Goal: Task Accomplishment & Management: Use online tool/utility

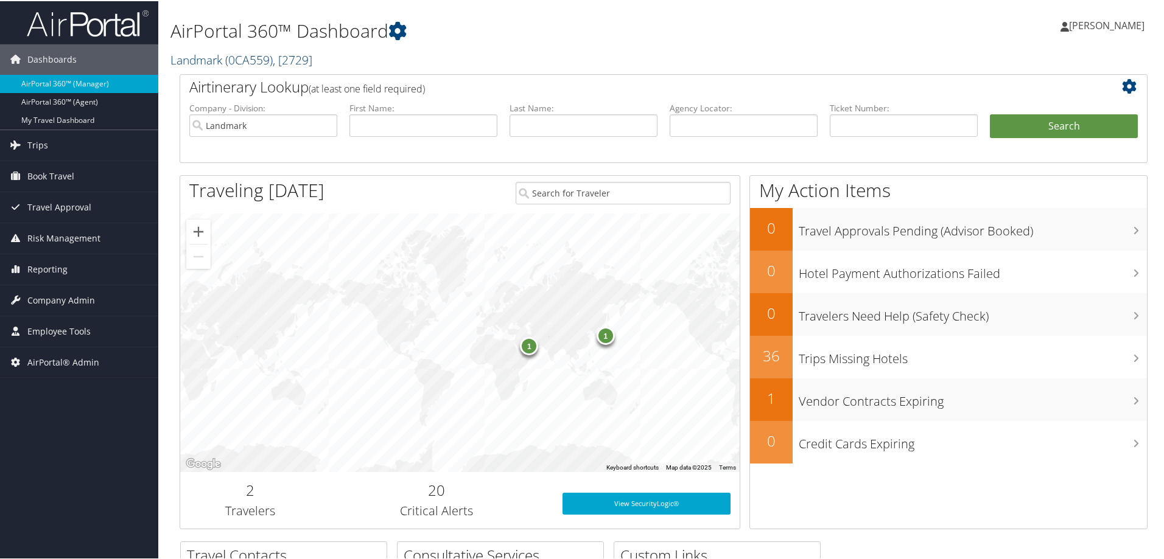
click at [277, 61] on span ", [ 2729 ]" at bounding box center [293, 59] width 40 height 16
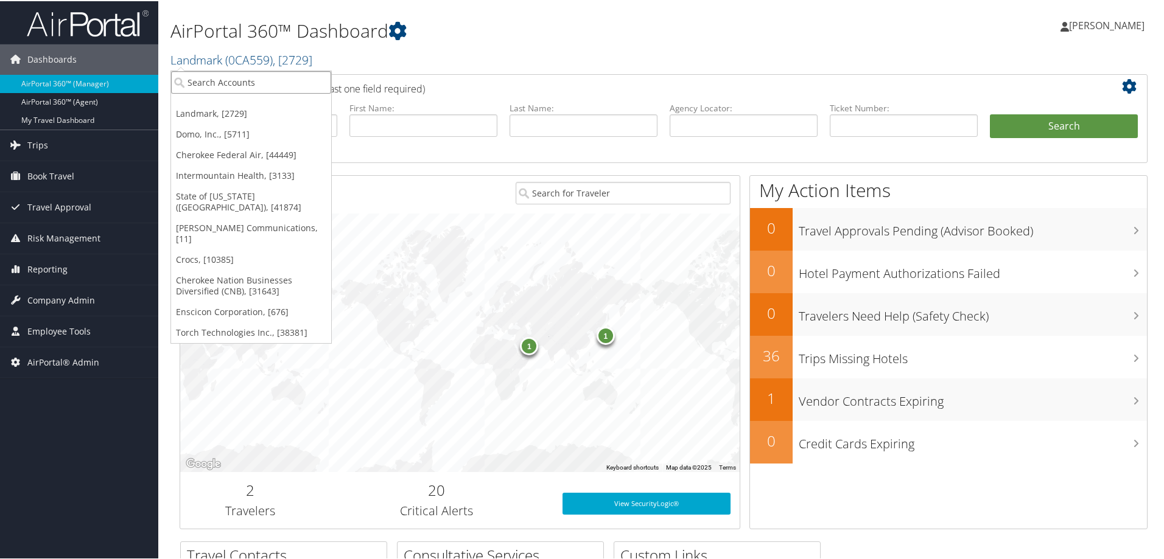
click at [219, 81] on input "search" at bounding box center [251, 81] width 160 height 23
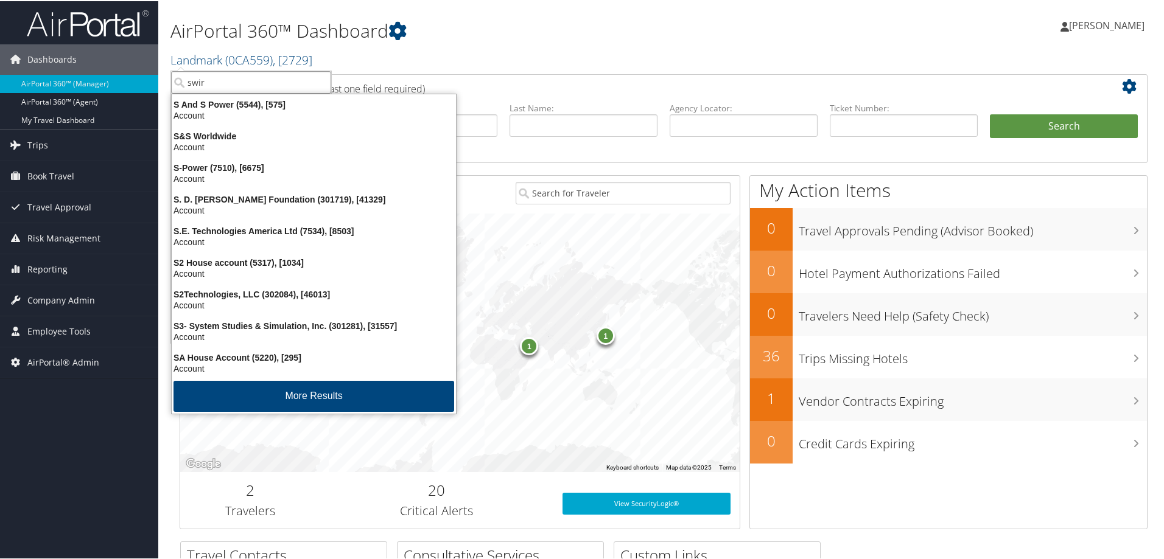
type input "swire"
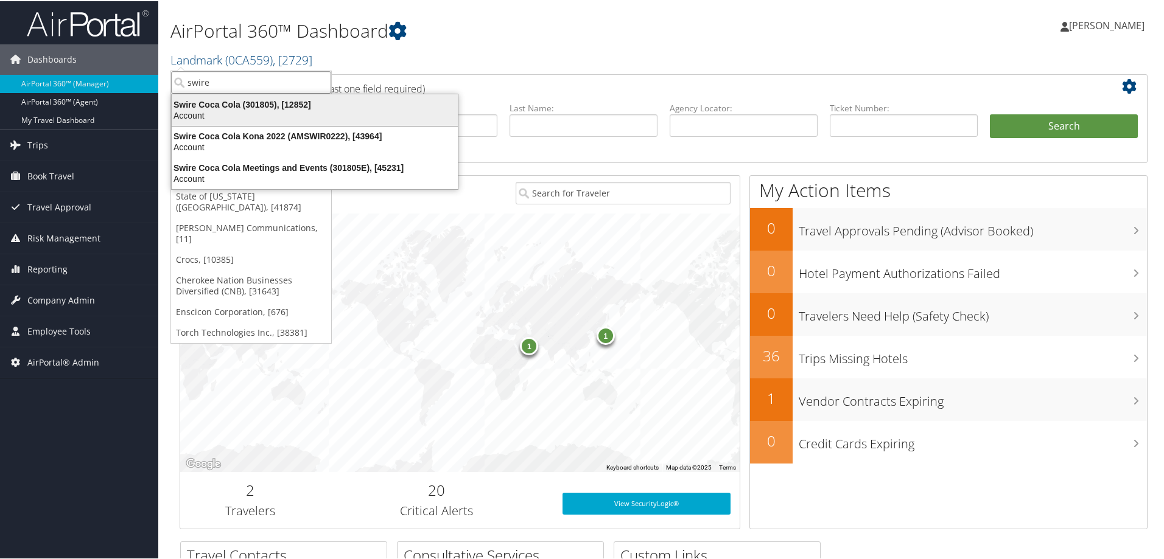
click at [208, 107] on div "Swire Coca Cola (301805), [12852]" at bounding box center [314, 103] width 301 height 11
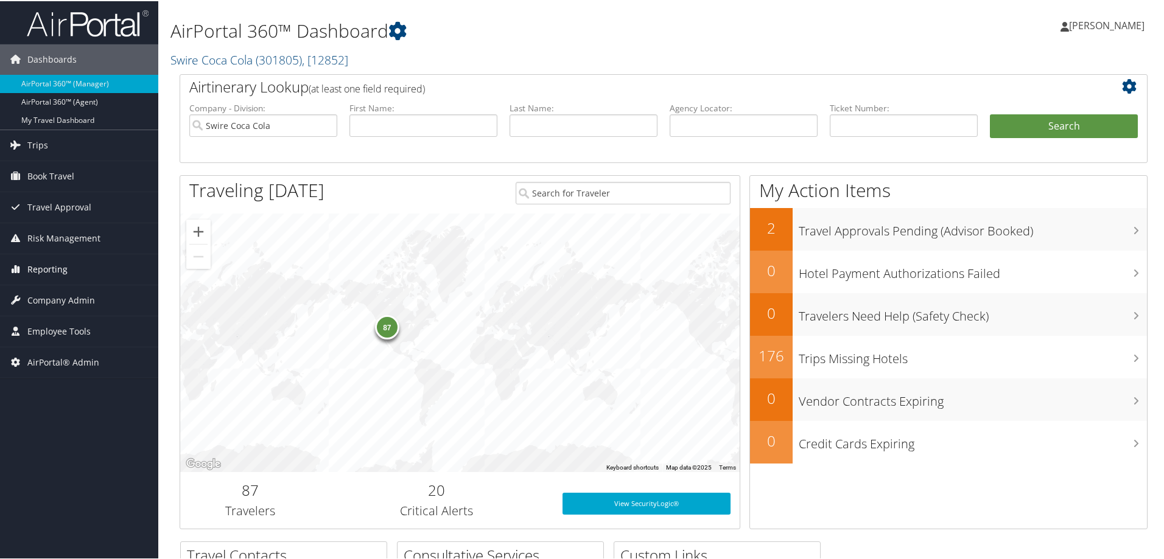
click at [41, 270] on span "Reporting" at bounding box center [47, 268] width 40 height 30
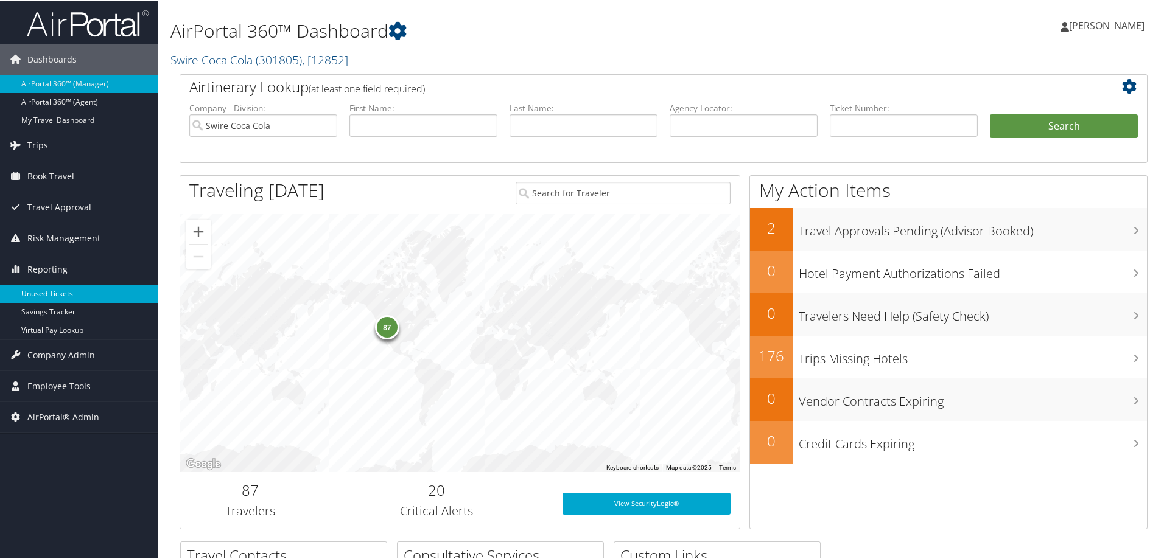
click at [68, 290] on link "Unused Tickets" at bounding box center [79, 293] width 158 height 18
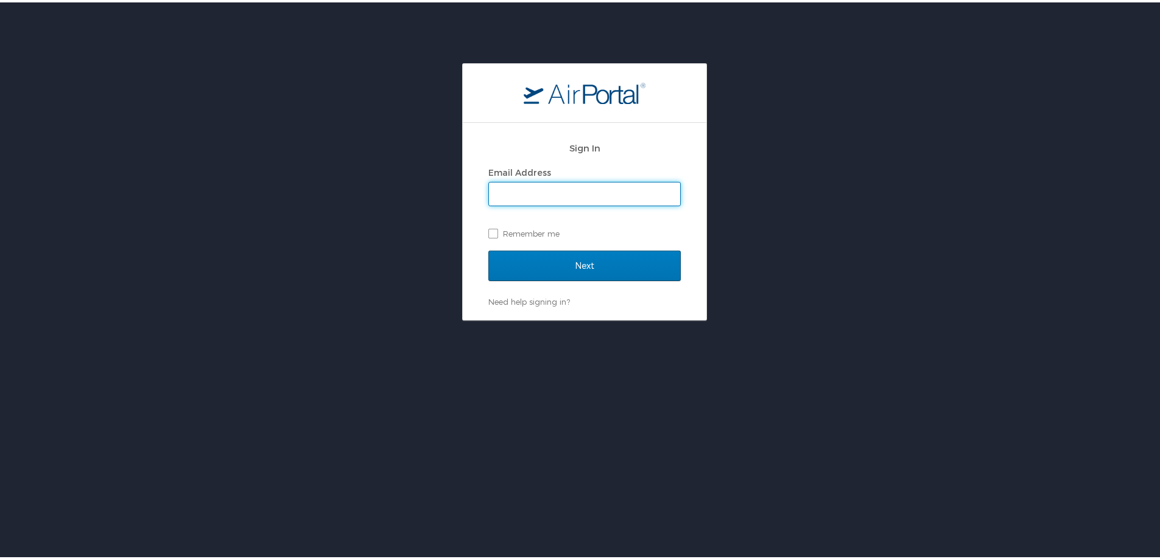
click at [531, 191] on input "Email Address" at bounding box center [584, 191] width 191 height 23
type input "[PERSON_NAME][EMAIL_ADDRESS][PERSON_NAME][DOMAIN_NAME]"
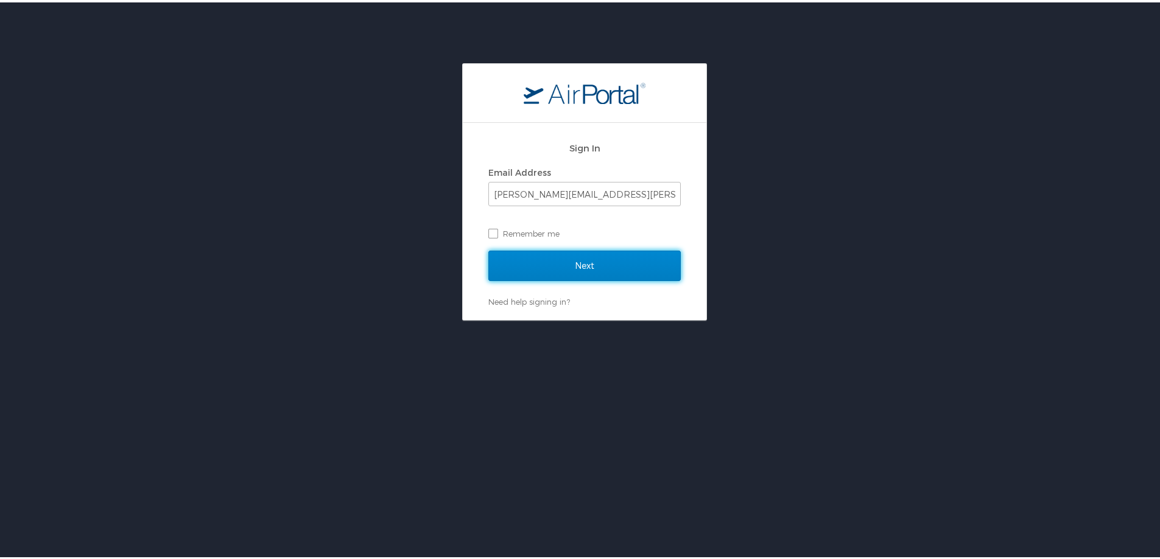
click at [576, 263] on input "Next" at bounding box center [584, 263] width 192 height 30
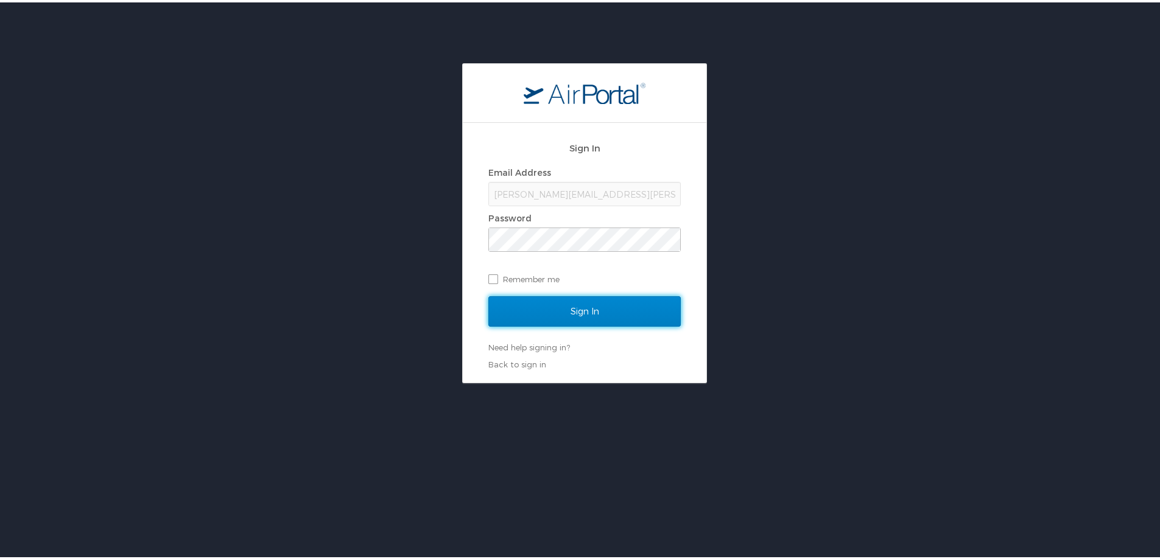
click at [579, 309] on input "Sign In" at bounding box center [584, 309] width 192 height 30
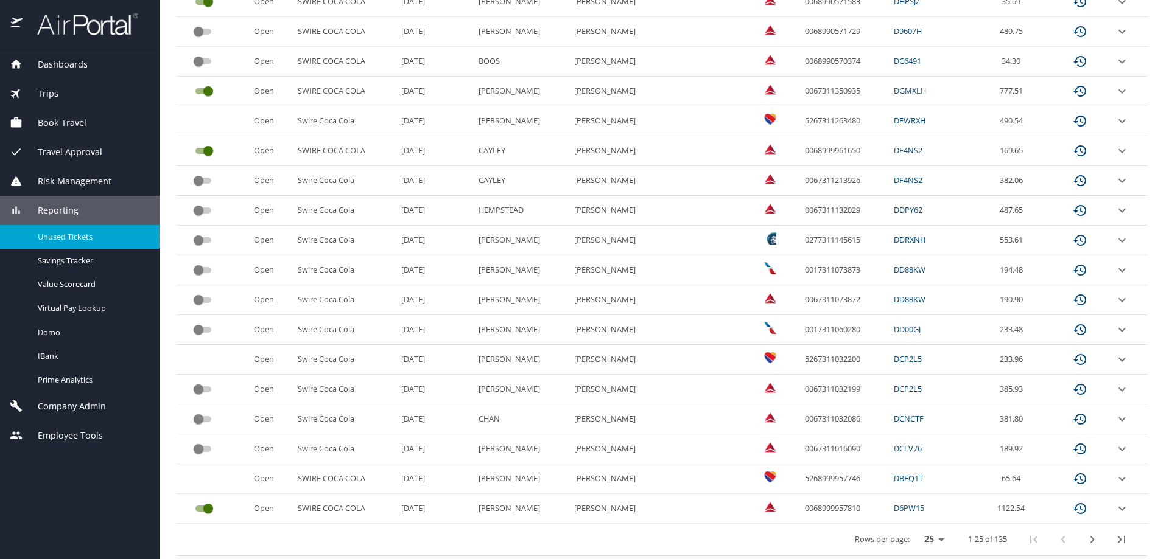
scroll to position [506, 0]
click at [1085, 536] on icon "next page" at bounding box center [1092, 538] width 15 height 15
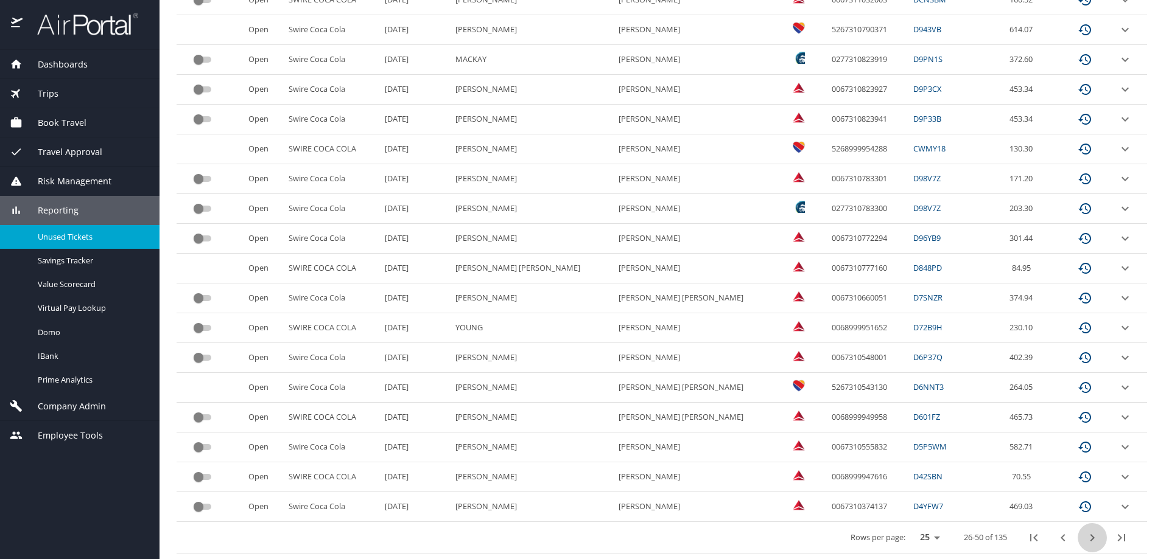
click at [1090, 541] on icon "next page" at bounding box center [1092, 538] width 4 height 7
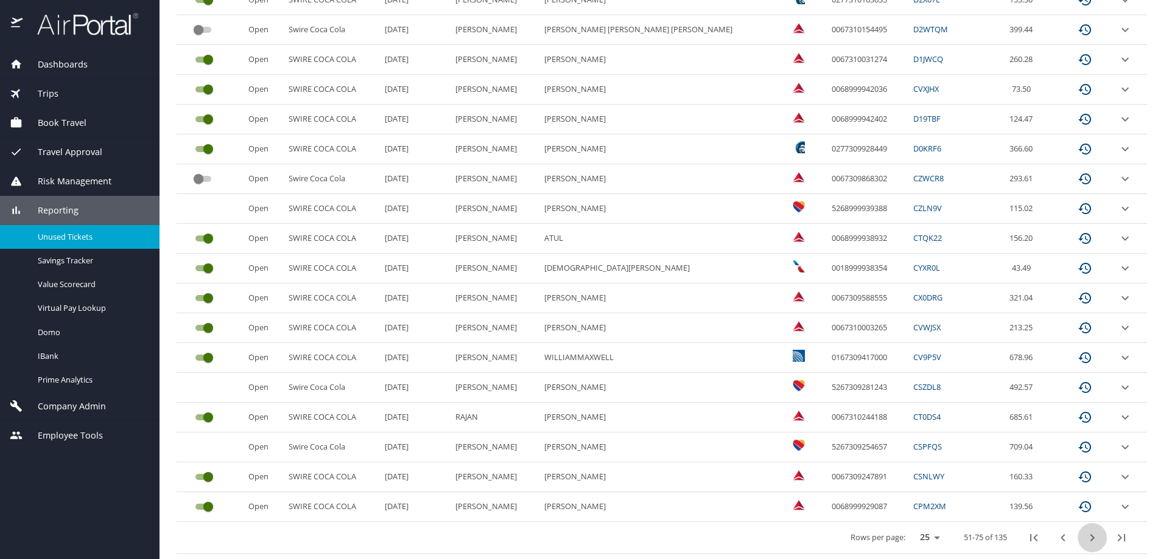
click at [1085, 538] on icon "next page" at bounding box center [1092, 538] width 15 height 15
